Goal: Navigation & Orientation: Find specific page/section

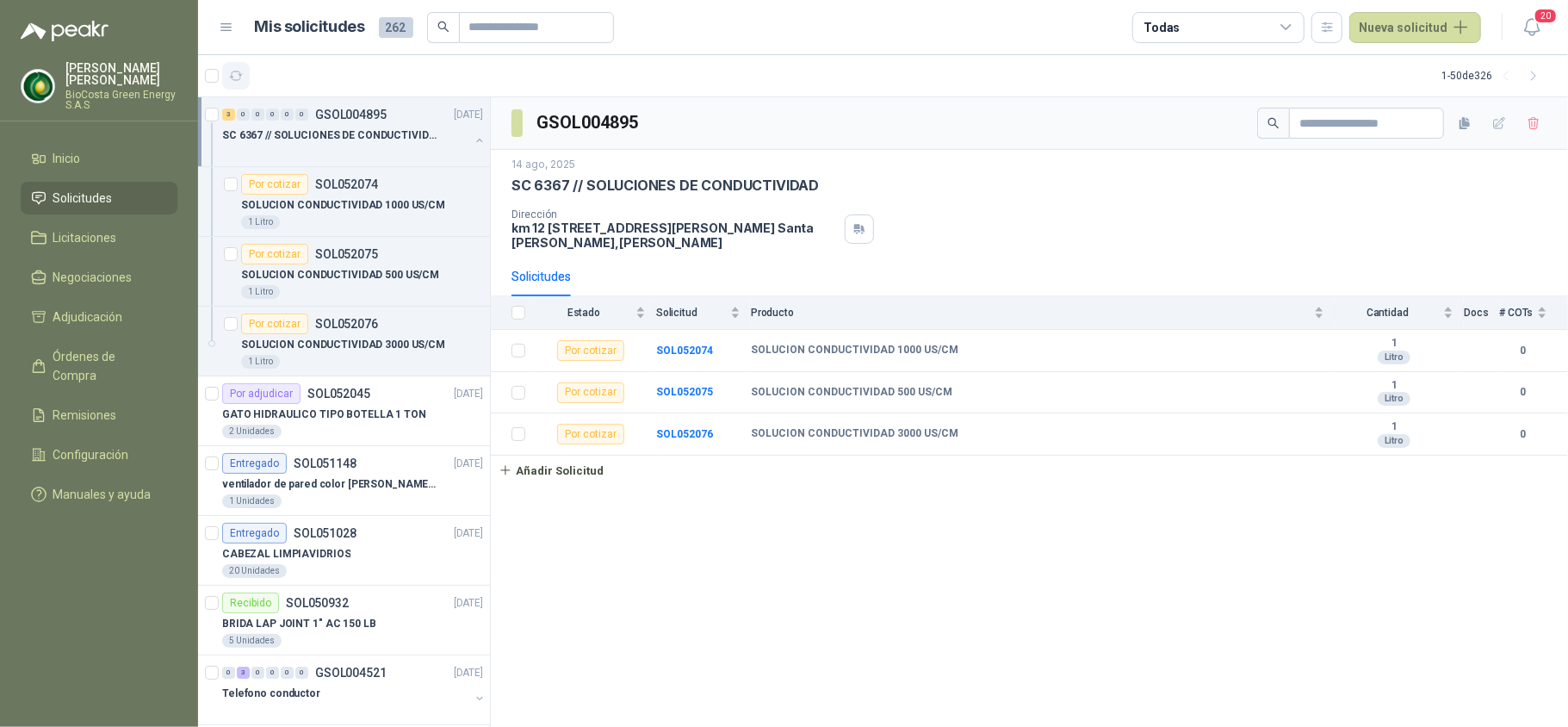
click at [229, 73] on icon "button" at bounding box center [236, 76] width 15 height 15
click at [421, 410] on div "GATO HIDRAULICO TIPO BOTELLA 1 TON" at bounding box center [353, 413] width 261 height 21
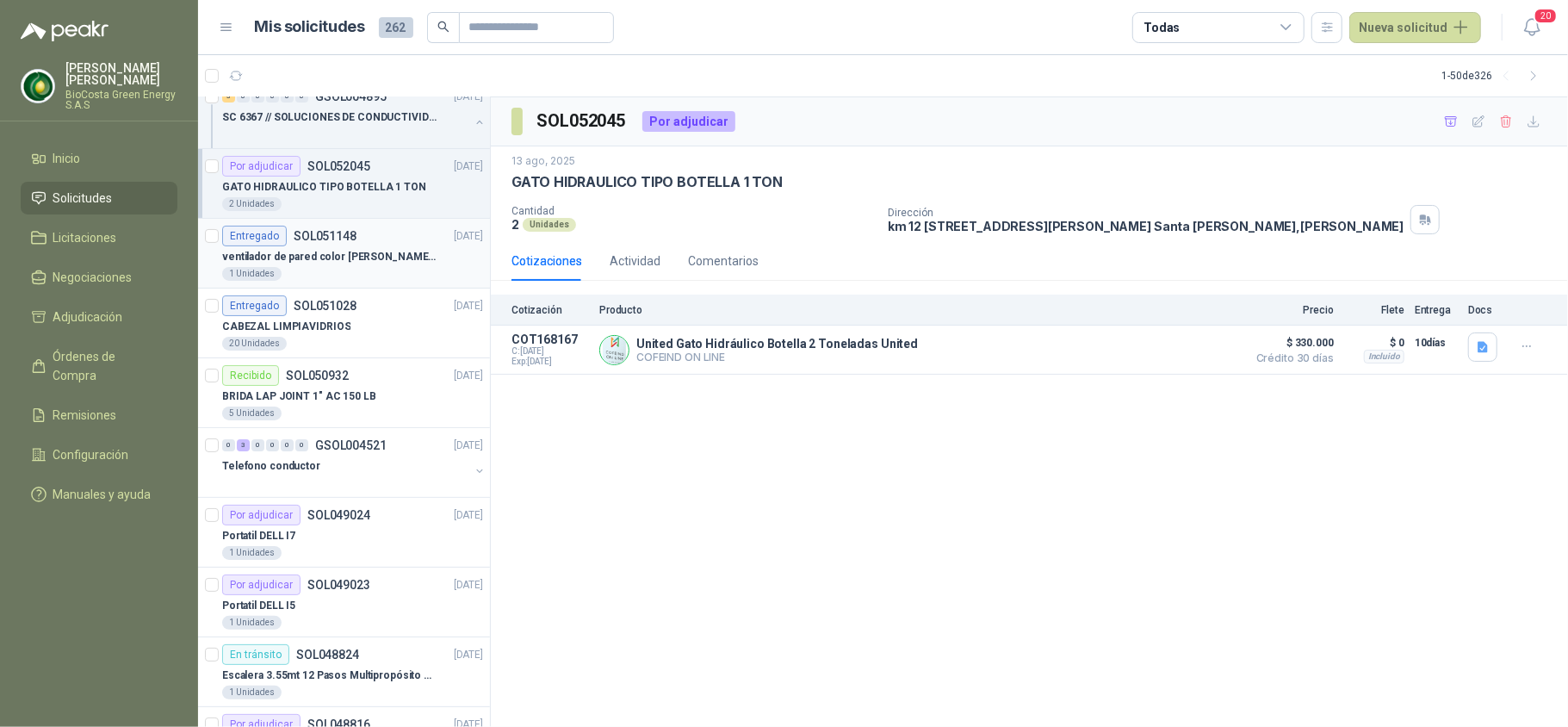
scroll to position [344, 0]
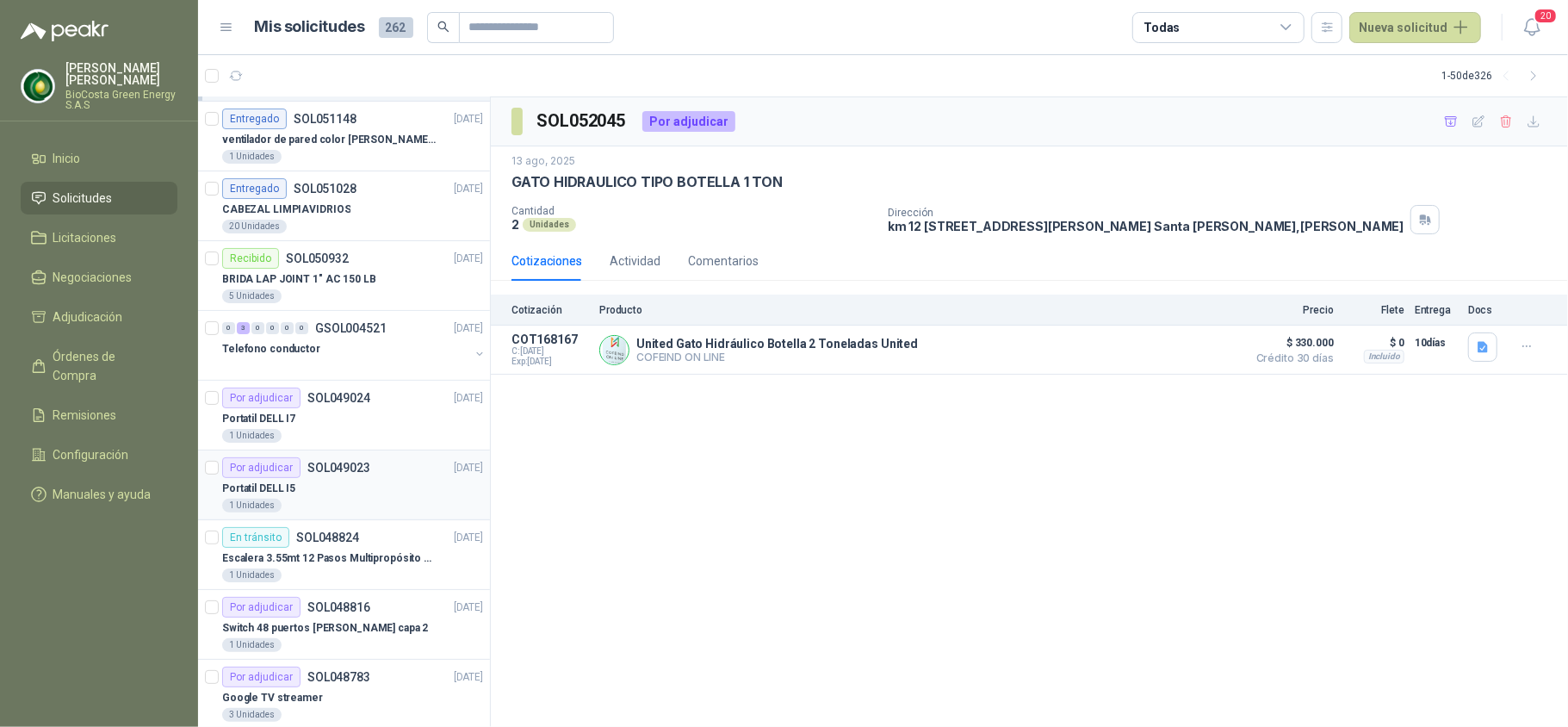
click at [374, 474] on div "Por adjudicar SOL049023 [DATE]" at bounding box center [353, 467] width 261 height 21
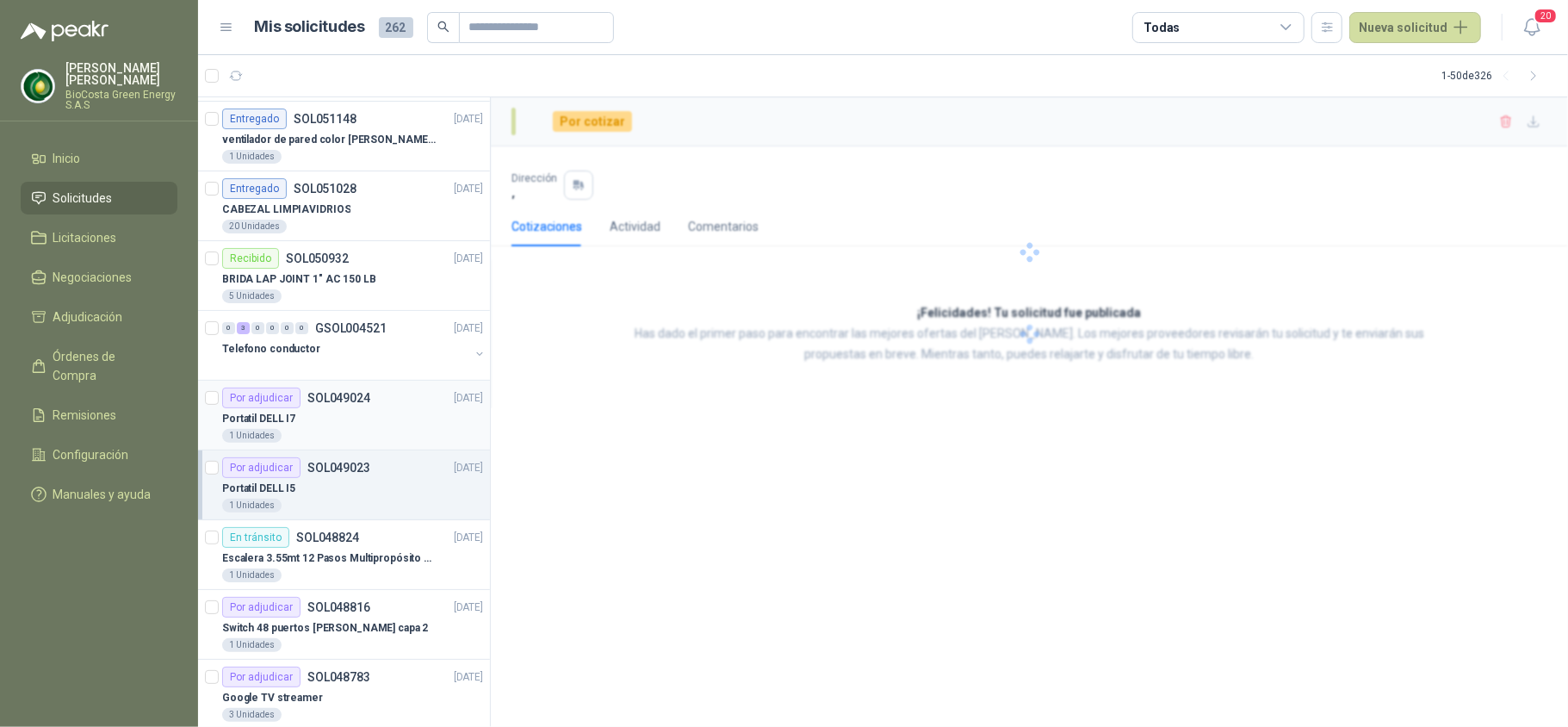
click at [344, 422] on div "Portatil DELL I7" at bounding box center [353, 418] width 261 height 21
